Goal: Communication & Community: Answer question/provide support

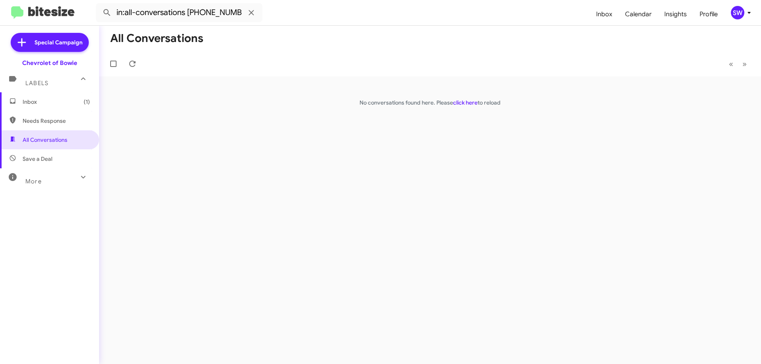
drag, startPoint x: 28, startPoint y: 98, endPoint x: 43, endPoint y: 103, distance: 15.9
click at [28, 98] on span "Inbox (1)" at bounding box center [56, 102] width 67 height 8
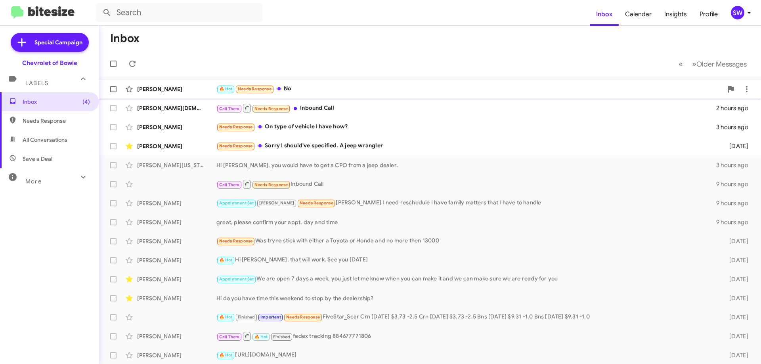
click at [297, 89] on div "🔥 Hot Needs Response No" at bounding box center [469, 88] width 507 height 9
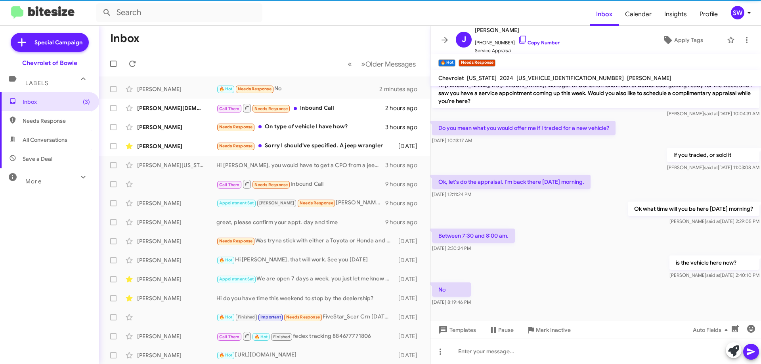
scroll to position [12, 0]
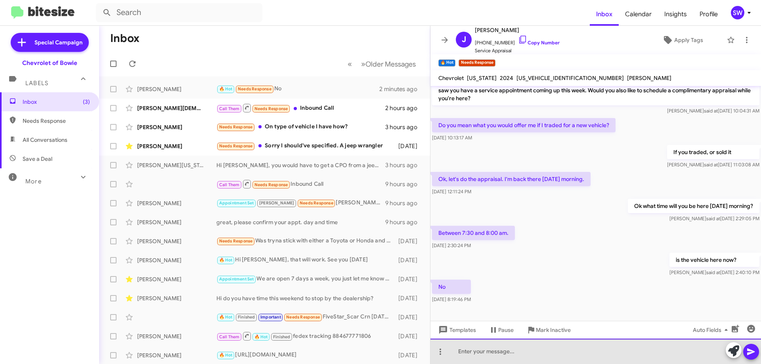
click at [483, 356] on div at bounding box center [596, 351] width 331 height 25
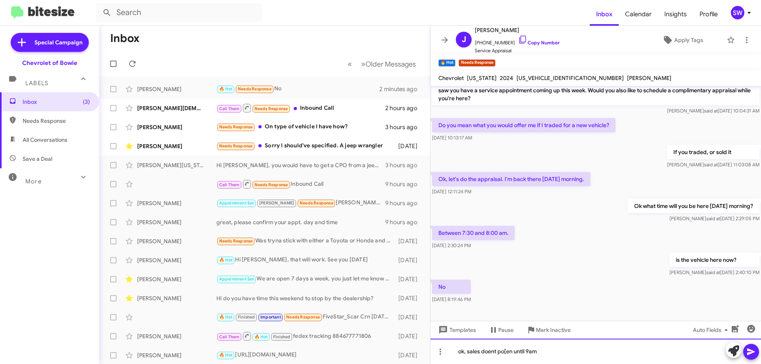
drag, startPoint x: 488, startPoint y: 356, endPoint x: 491, endPoint y: 353, distance: 4.5
drag, startPoint x: 507, startPoint y: 352, endPoint x: 516, endPoint y: 346, distance: 11.3
click at [499, 347] on div "ok, sales doesn't po[en until 9am" at bounding box center [596, 351] width 331 height 25
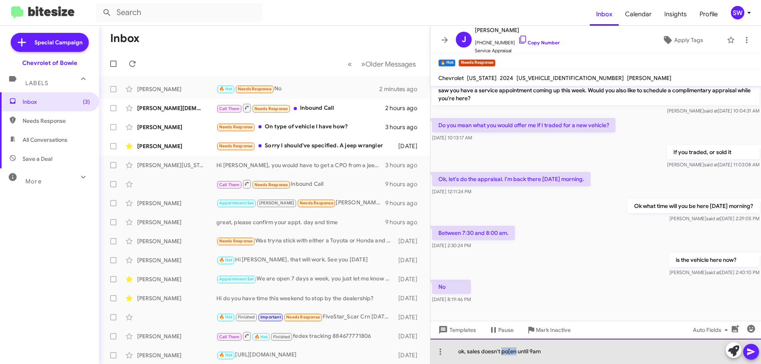
drag, startPoint x: 511, startPoint y: 353, endPoint x: 502, endPoint y: 353, distance: 9.1
click at [502, 353] on div "ok, sales doesn't po[en until 9am" at bounding box center [596, 351] width 331 height 25
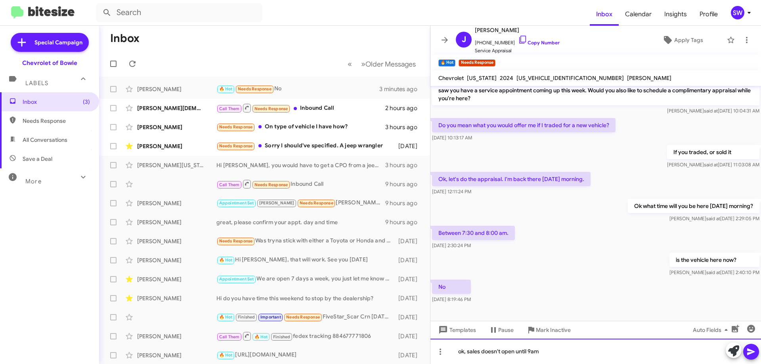
click at [562, 357] on div "ok, sales doesn't open until 9am" at bounding box center [596, 351] width 331 height 25
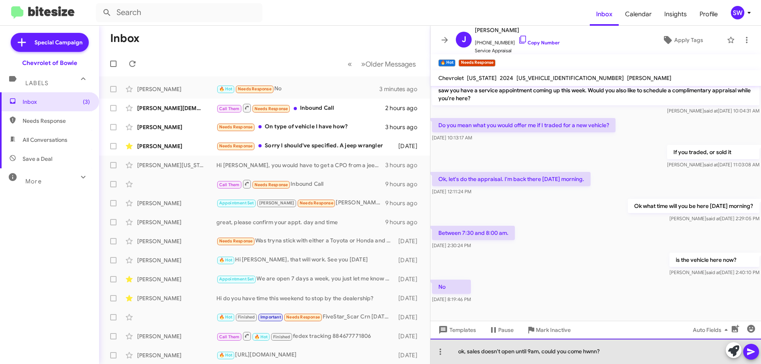
drag, startPoint x: 590, startPoint y: 350, endPoint x: 563, endPoint y: 352, distance: 27.5
click at [562, 354] on div "ok, sales doesn't open until 9am, could you come hwnn?" at bounding box center [596, 351] width 331 height 25
drag, startPoint x: 599, startPoint y: 353, endPoint x: 583, endPoint y: 356, distance: 16.5
click at [587, 355] on div "ok, sales doesn't open until 9am, could you come hwnn?" at bounding box center [596, 351] width 331 height 25
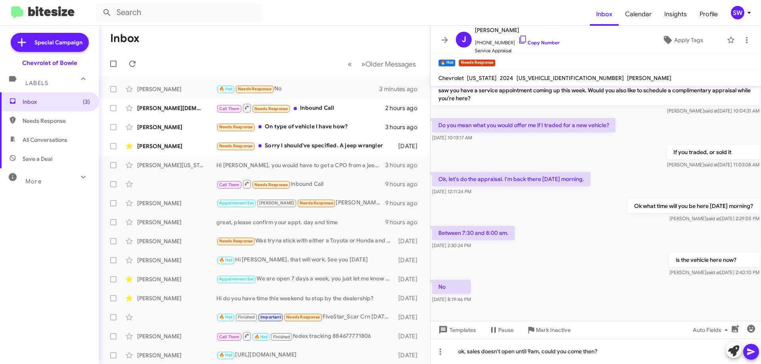
click at [750, 356] on icon at bounding box center [752, 352] width 10 height 10
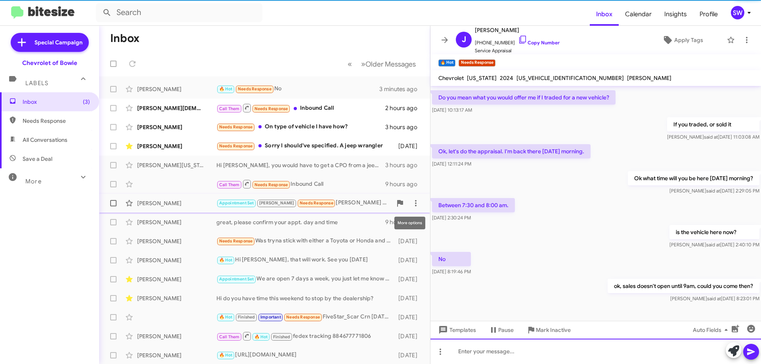
scroll to position [41, 0]
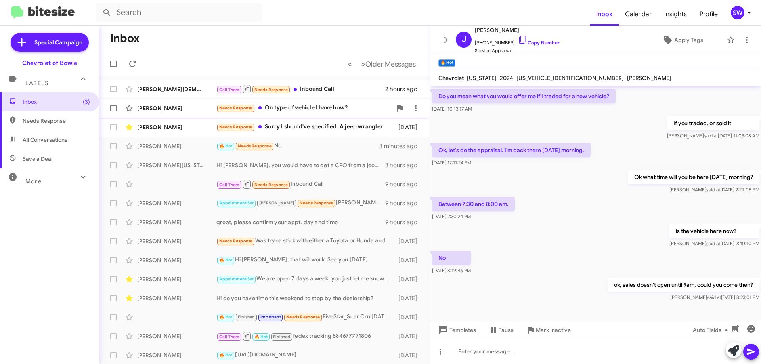
click at [286, 109] on div "Needs Response On type of vehicle I have how?" at bounding box center [304, 107] width 176 height 9
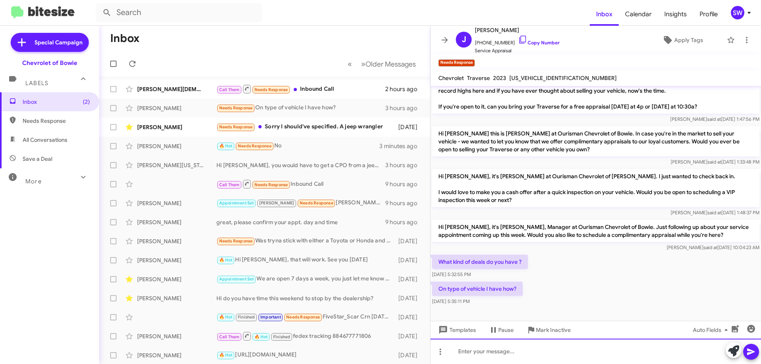
click at [504, 348] on div at bounding box center [596, 351] width 331 height 25
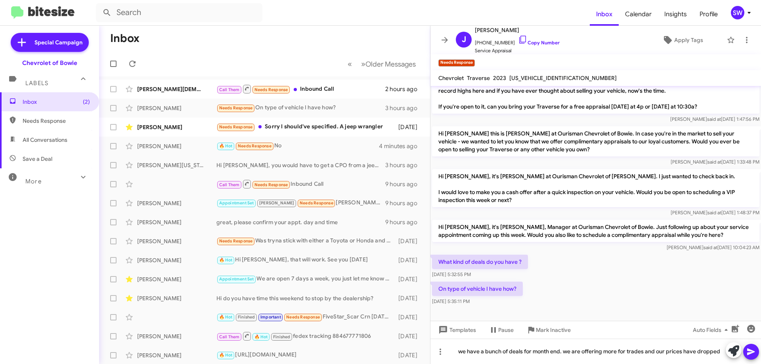
drag, startPoint x: 751, startPoint y: 352, endPoint x: 554, endPoint y: 368, distance: 198.1
click at [554, 364] on html "Inbox Calendar Insights Profile SW Special Campaign Chevrolet of Bowie Labels I…" at bounding box center [380, 182] width 761 height 364
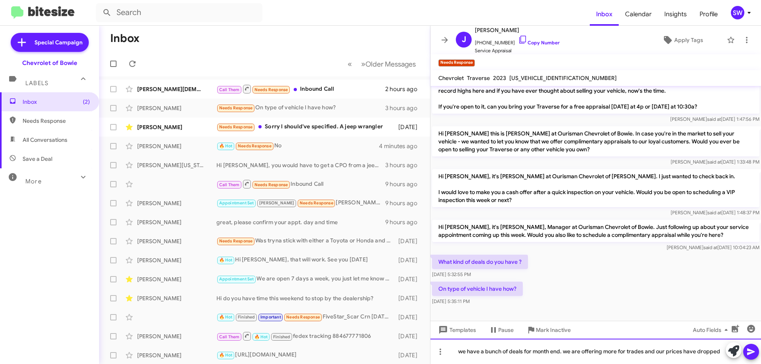
click at [549, 353] on div "we have a bunch of deals for month end. we are offering more for trades and our…" at bounding box center [596, 351] width 331 height 25
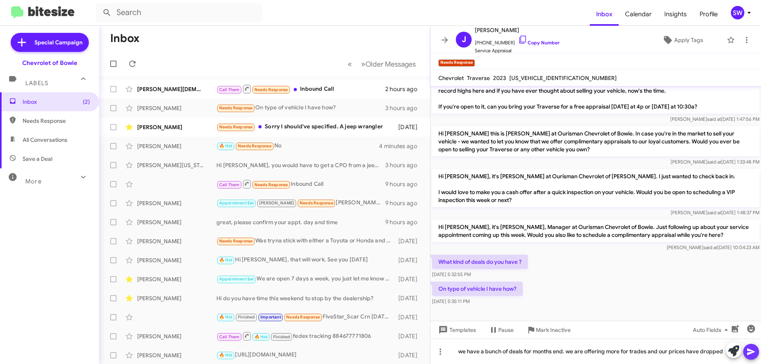
drag, startPoint x: 751, startPoint y: 353, endPoint x: 744, endPoint y: 336, distance: 18.6
click at [751, 352] on icon at bounding box center [751, 352] width 8 height 7
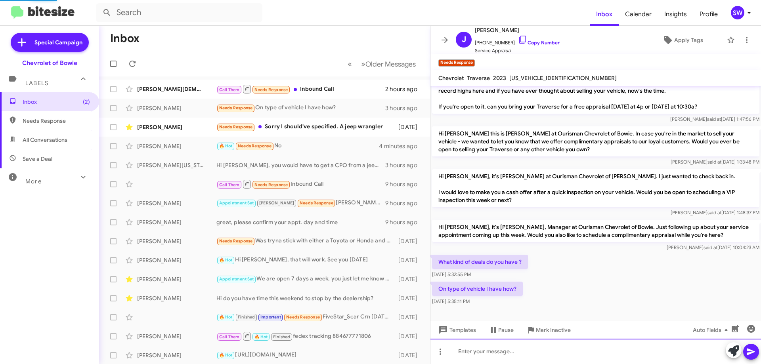
scroll to position [0, 0]
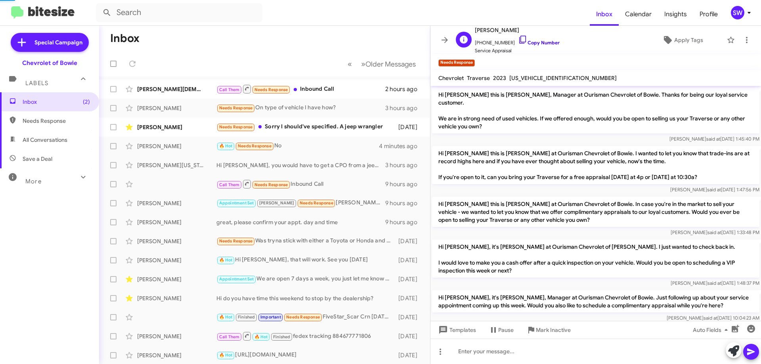
drag, startPoint x: 510, startPoint y: 39, endPoint x: 515, endPoint y: 41, distance: 6.0
click at [518, 39] on icon at bounding box center [523, 40] width 10 height 10
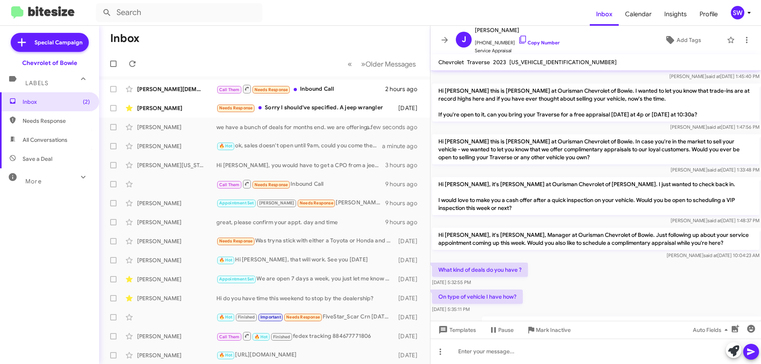
scroll to position [84, 0]
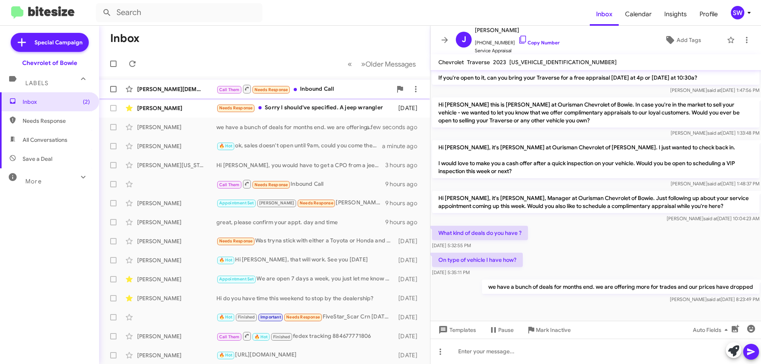
click at [322, 89] on div "Call Them Needs Response Inbound Call" at bounding box center [304, 89] width 176 height 10
